Goal: Task Accomplishment & Management: Use online tool/utility

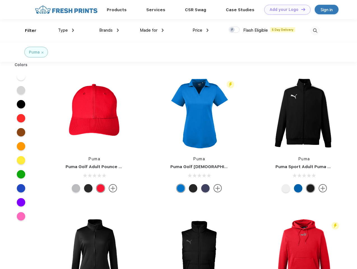
click at [286, 10] on link "Add your Logo Design Tool" at bounding box center [288, 10] width 46 height 10
click at [0, 0] on div "Design Tool" at bounding box center [0, 0] width 0 height 0
click at [301, 9] on link "Add your Logo Design Tool" at bounding box center [288, 10] width 46 height 10
click at [27, 31] on div "Filter" at bounding box center [31, 30] width 12 height 6
click at [66, 30] on span "Type" at bounding box center [63, 30] width 10 height 5
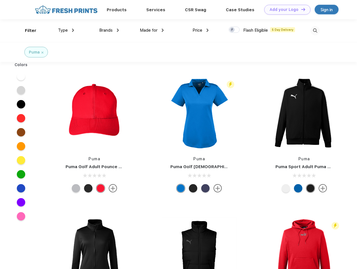
click at [109, 30] on span "Brands" at bounding box center [105, 30] width 13 height 5
click at [152, 30] on span "Made for" at bounding box center [149, 30] width 18 height 5
click at [201, 30] on span "Price" at bounding box center [198, 30] width 10 height 5
click at [235, 30] on div at bounding box center [234, 30] width 11 height 6
click at [233, 30] on input "checkbox" at bounding box center [231, 28] width 4 height 4
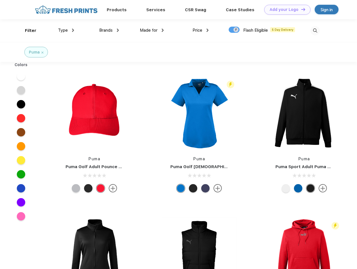
click at [315, 31] on img at bounding box center [315, 30] width 9 height 9
